Goal: Transaction & Acquisition: Purchase product/service

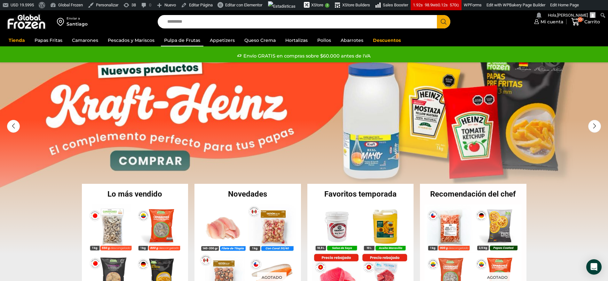
click at [170, 39] on link "Pulpa de Frutas" at bounding box center [182, 40] width 43 height 12
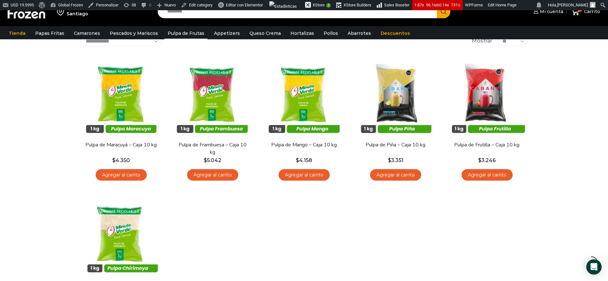
scroll to position [40, 0]
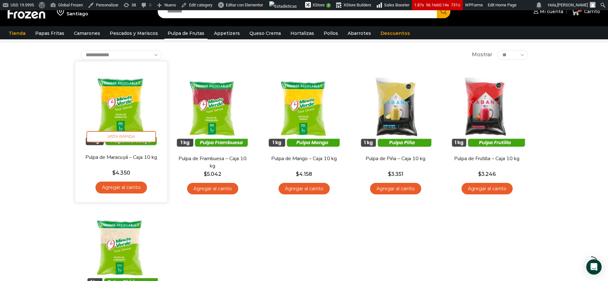
click at [121, 166] on h2 "Pulpa de Maracuyá – Caja 10 kg" at bounding box center [121, 161] width 74 height 15
click at [130, 136] on span "Vista Rápida" at bounding box center [120, 136] width 69 height 11
